Goal: Task Accomplishment & Management: Use online tool/utility

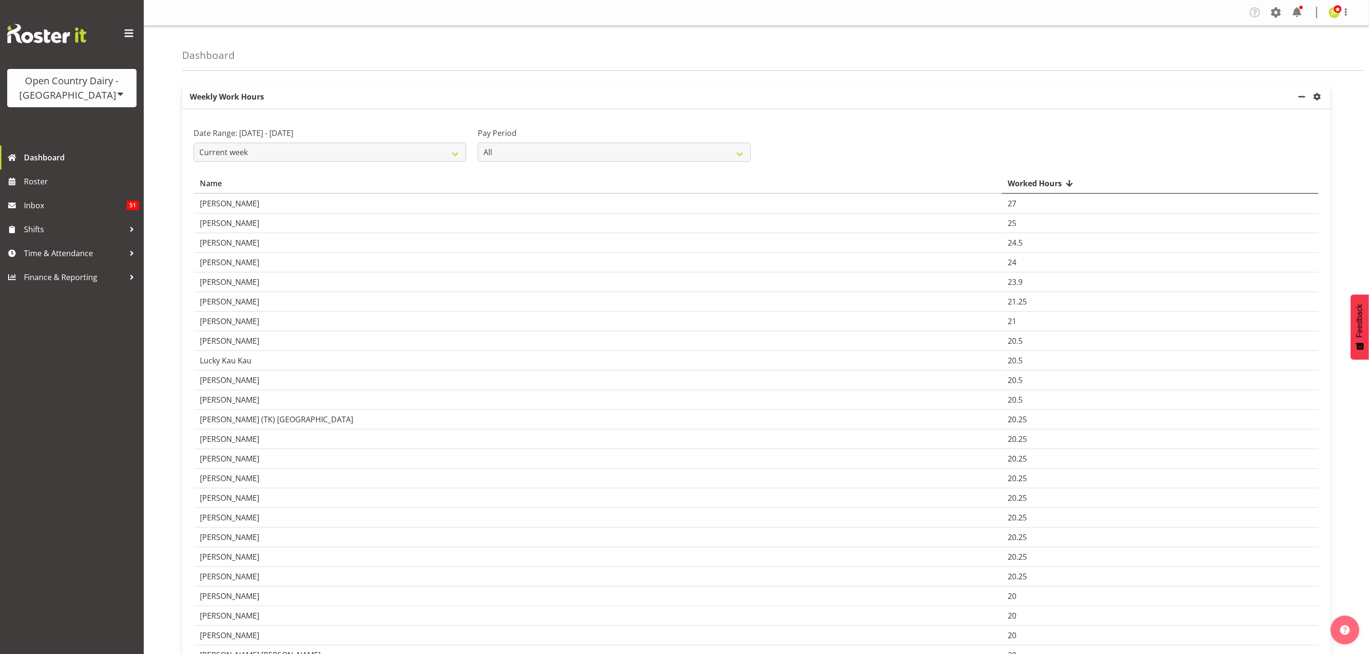
click at [82, 97] on div "Open Country Dairy - [GEOGRAPHIC_DATA]" at bounding box center [72, 88] width 110 height 29
click at [101, 122] on link "Open Country Dairy - [GEOGRAPHIC_DATA]" at bounding box center [99, 121] width 185 height 17
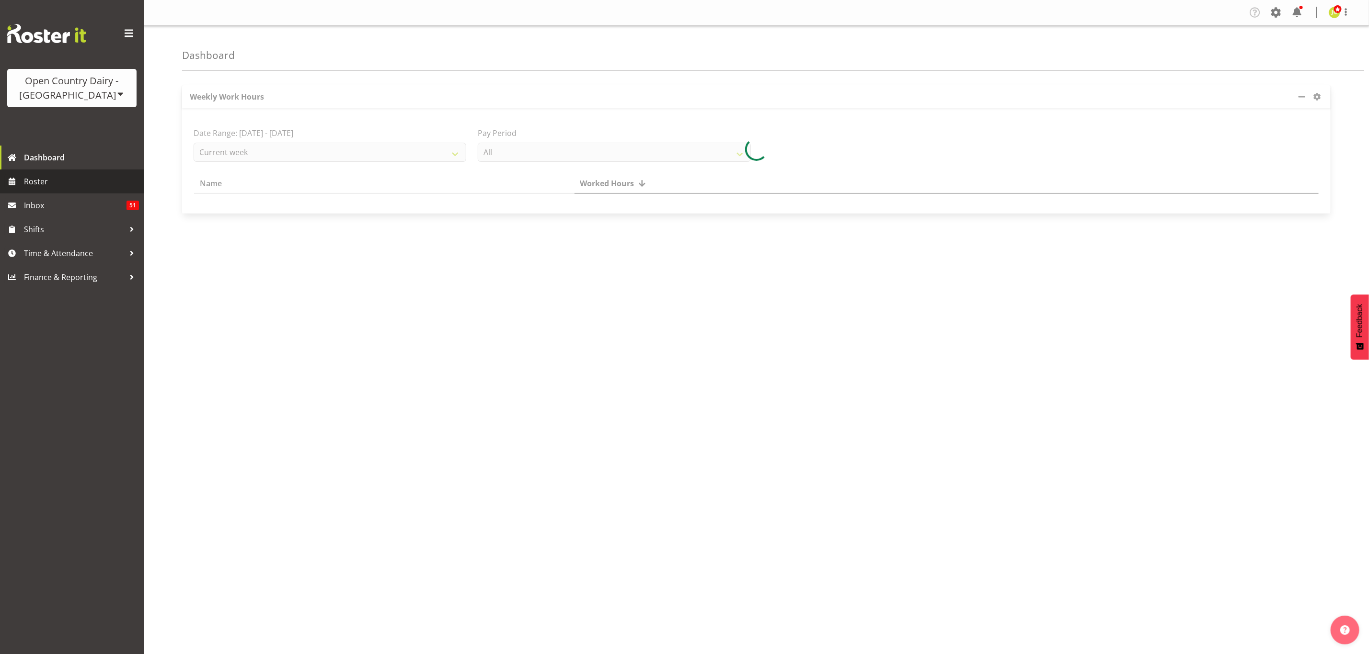
click at [73, 189] on link "Roster" at bounding box center [72, 182] width 144 height 24
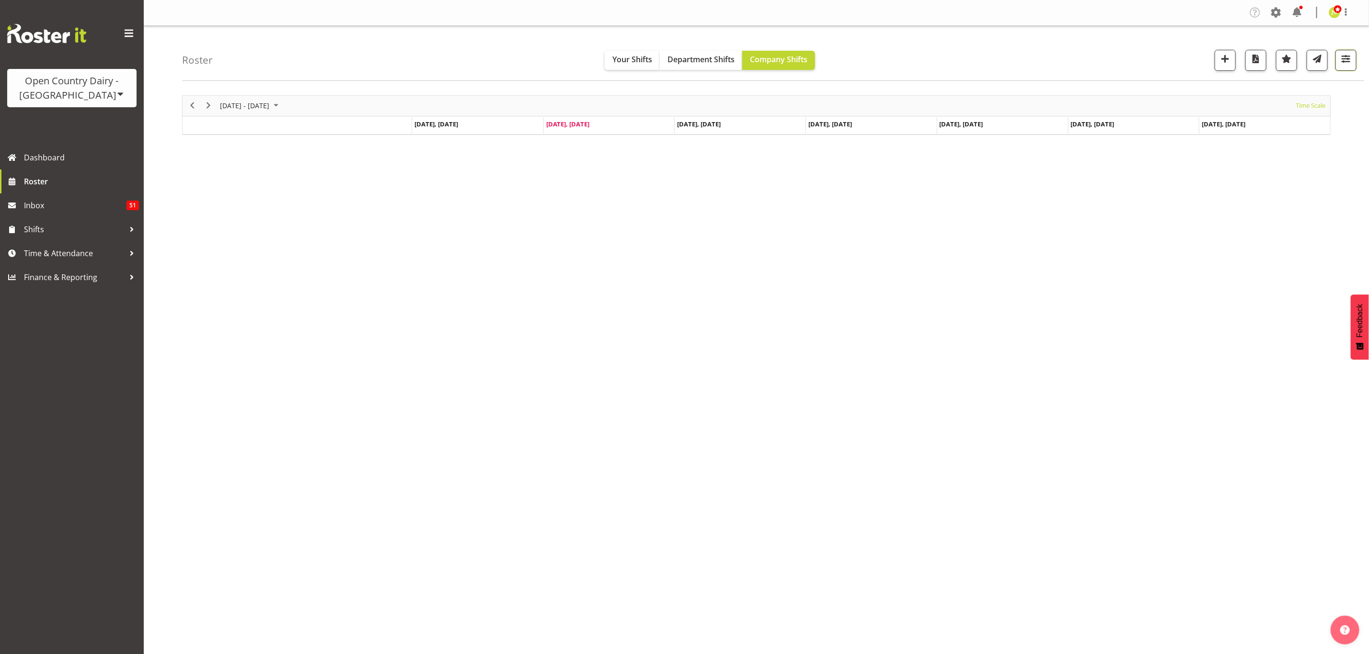
click at [1343, 63] on span "button" at bounding box center [1345, 59] width 12 height 12
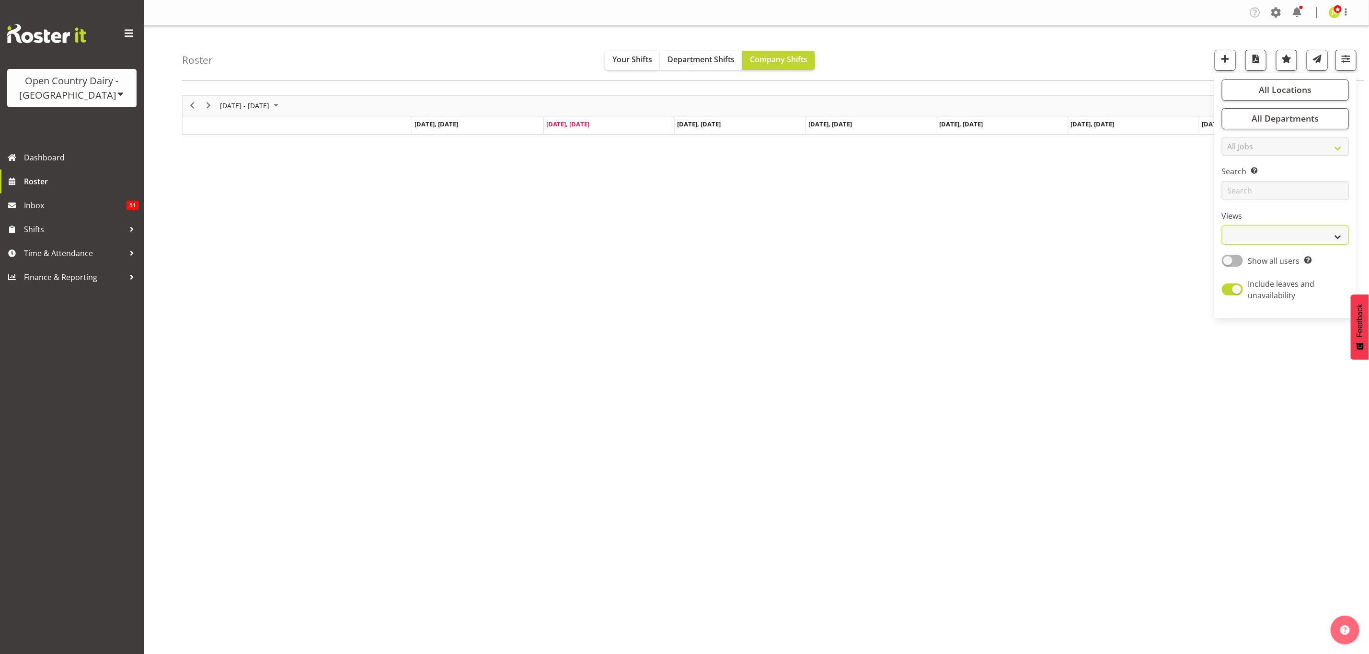
drag, startPoint x: 1279, startPoint y: 239, endPoint x: 1278, endPoint y: 243, distance: 4.9
click at [1279, 239] on select "Staff Role Shift - Horizontal Shift - Vertical Staff - Location" at bounding box center [1284, 235] width 127 height 19
select select "shift"
click at [1221, 226] on select "Staff Role Shift - Horizontal Shift - Vertical Staff - Location" at bounding box center [1284, 235] width 127 height 19
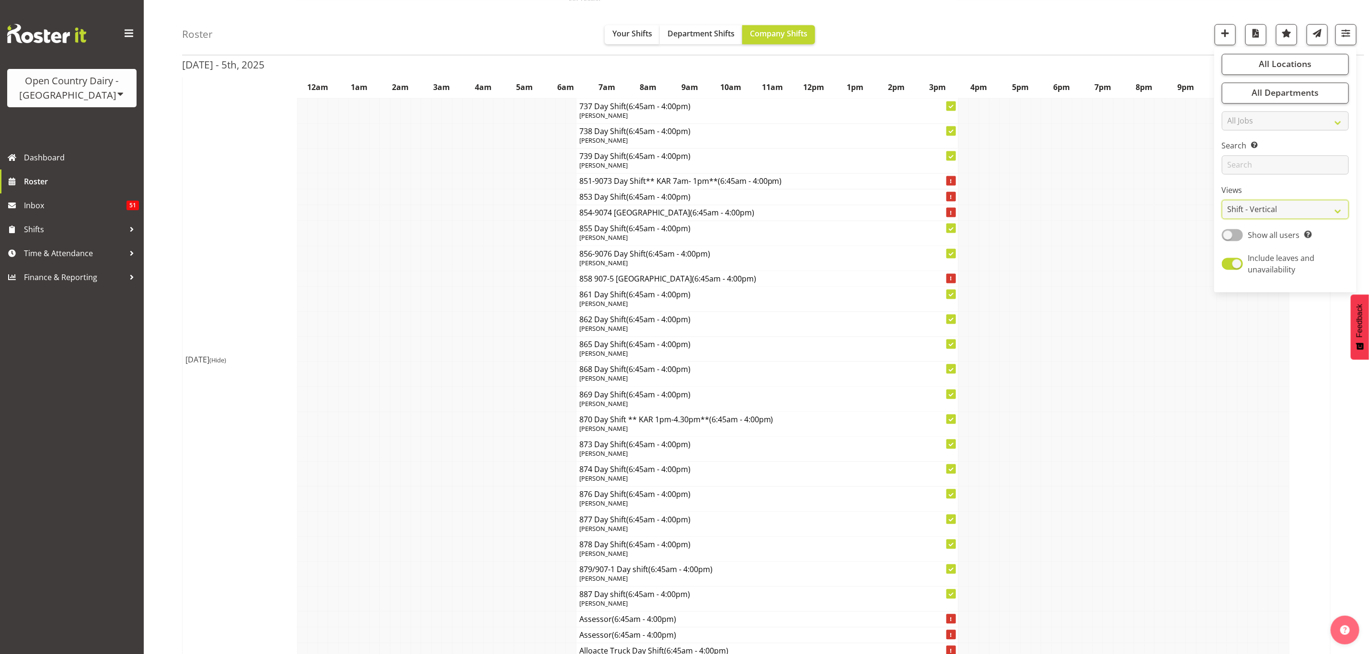
scroll to position [4311, 0]
